Goal: Find specific page/section: Find specific page/section

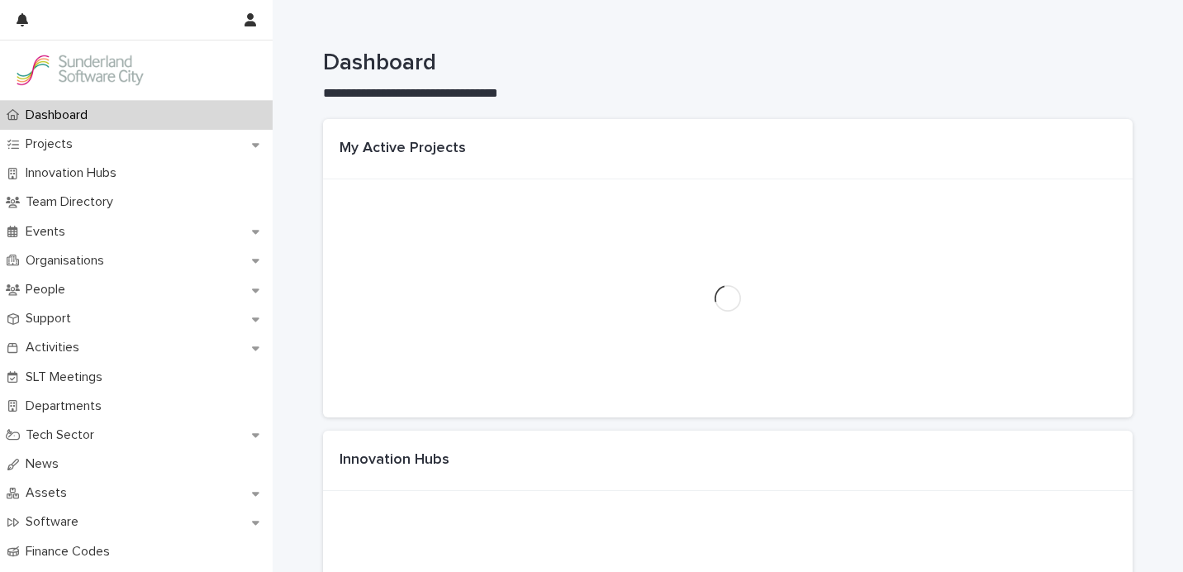
click at [474, 267] on div at bounding box center [727, 298] width 809 height 238
click at [468, 282] on div at bounding box center [727, 298] width 809 height 238
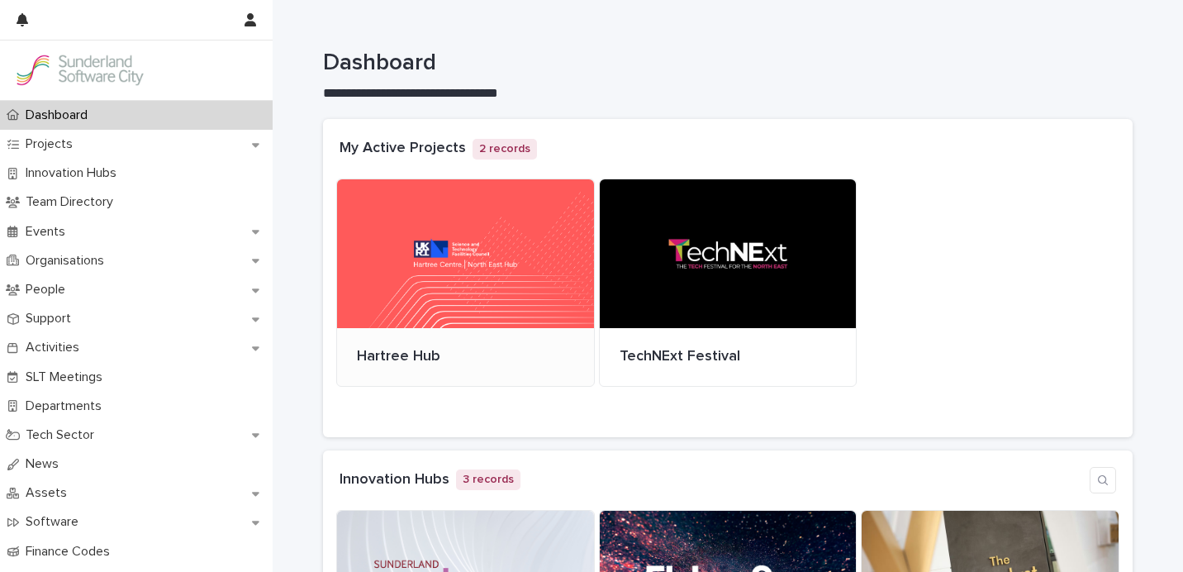
click at [515, 266] on div at bounding box center [465, 253] width 257 height 149
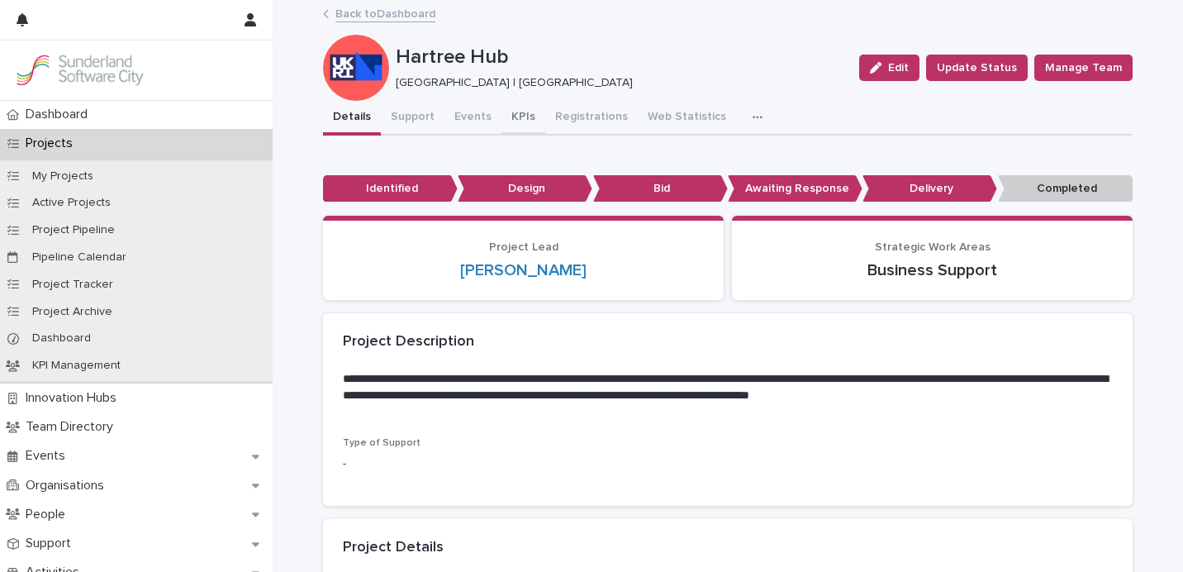
click at [512, 112] on button "KPIs" at bounding box center [523, 118] width 44 height 35
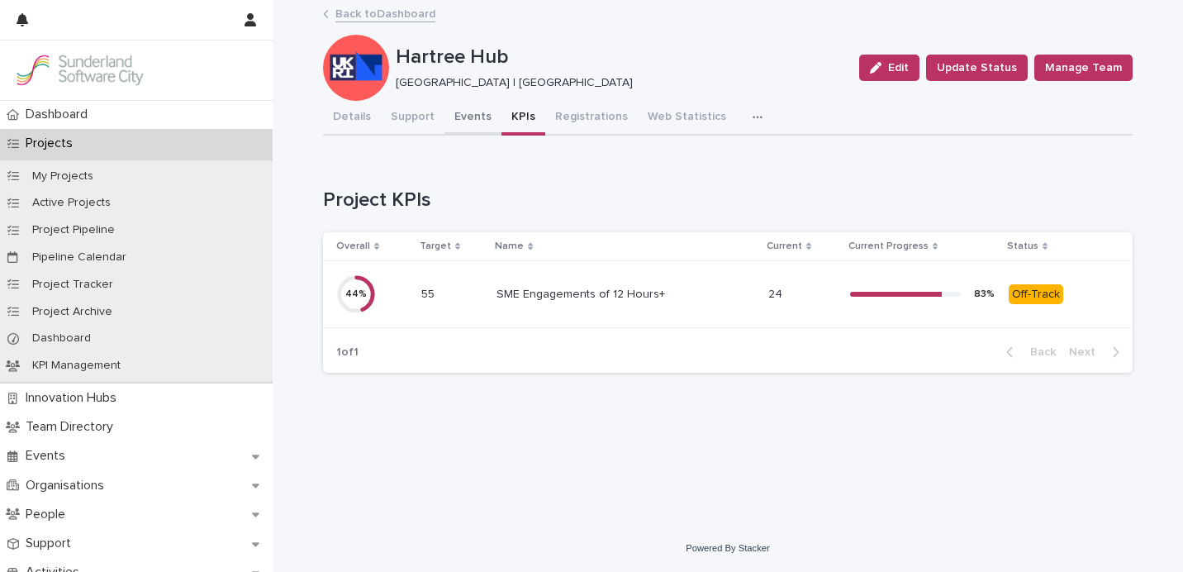
click at [459, 118] on button "Events" at bounding box center [472, 118] width 57 height 35
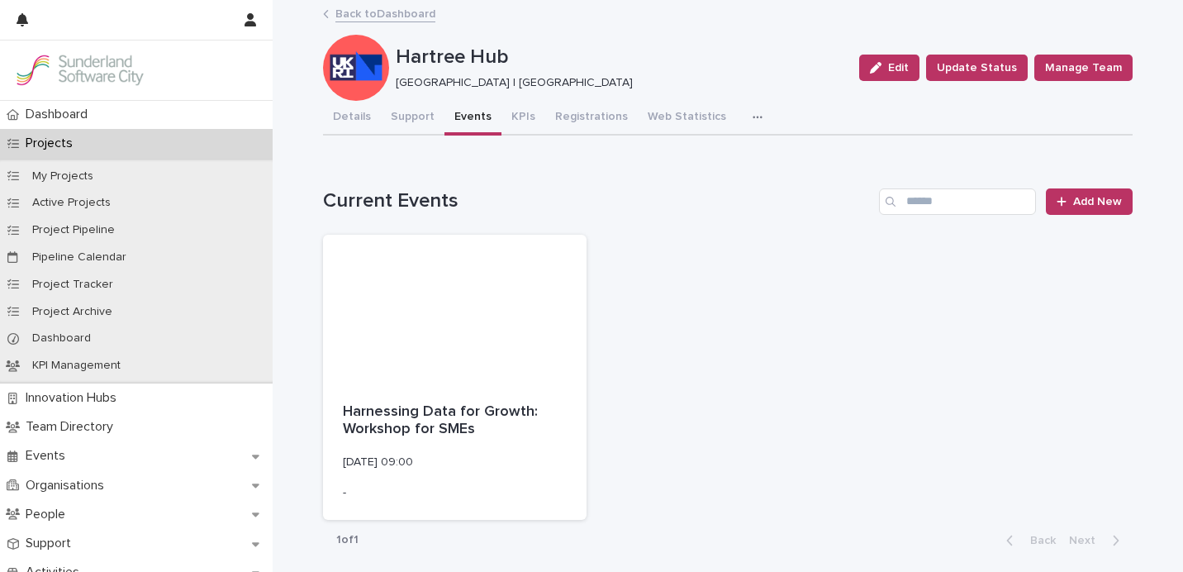
scroll to position [151, 0]
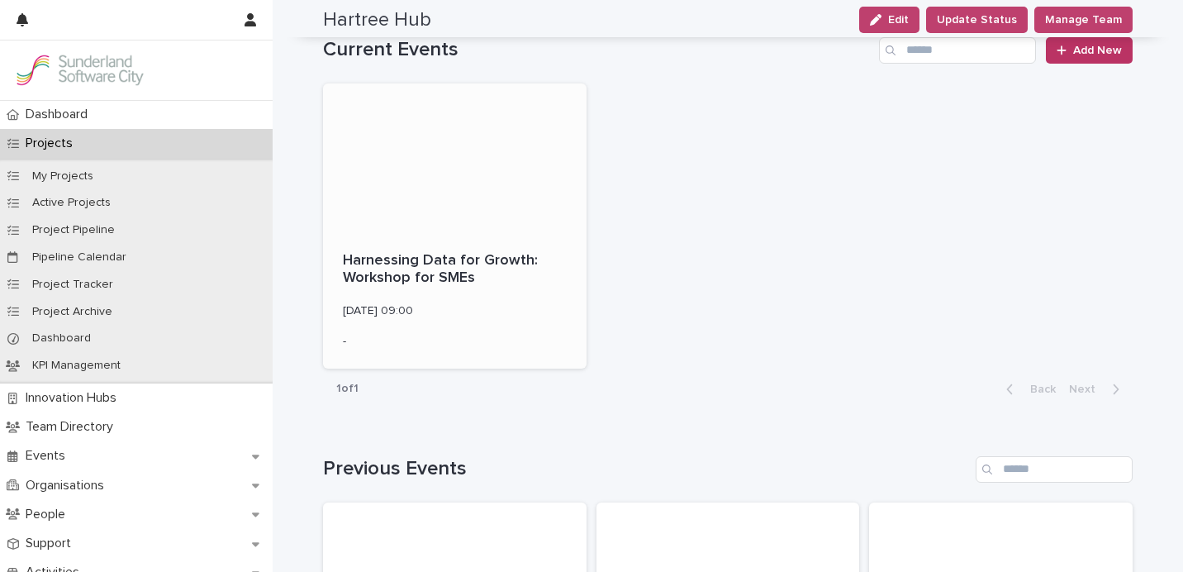
click at [501, 158] on div at bounding box center [454, 157] width 263 height 149
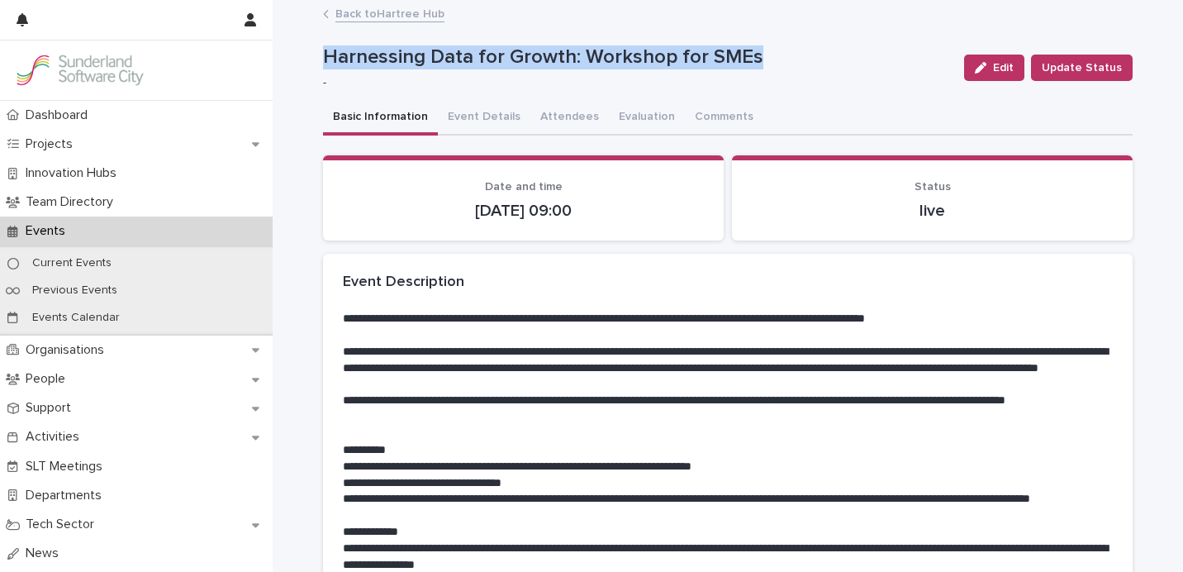
drag, startPoint x: 686, startPoint y: 57, endPoint x: 313, endPoint y: 56, distance: 373.4
copy p "Harnessing Data for Growth: Workshop for SMEs"
